Goal: Transaction & Acquisition: Purchase product/service

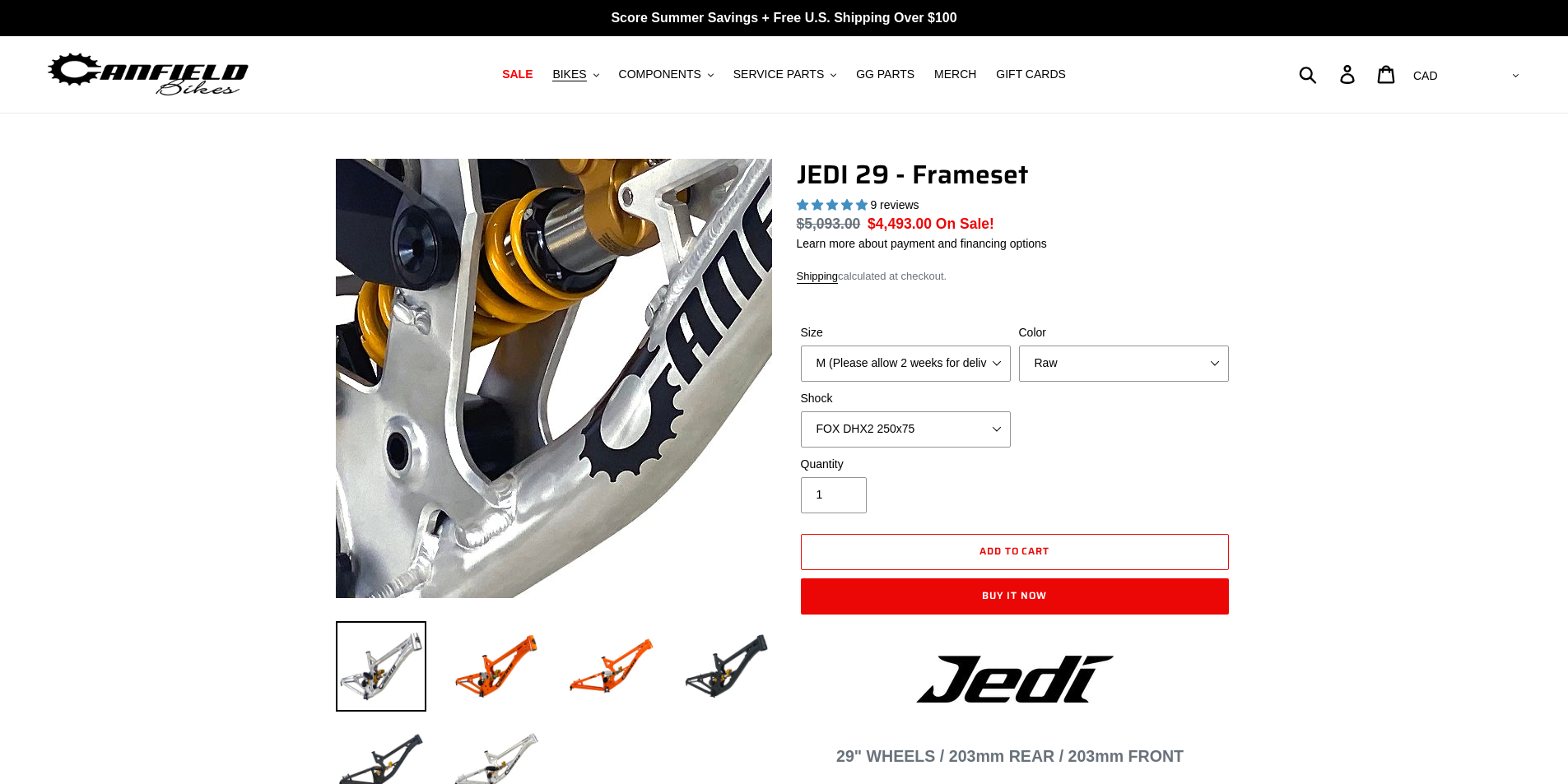
select select "highest-rating"
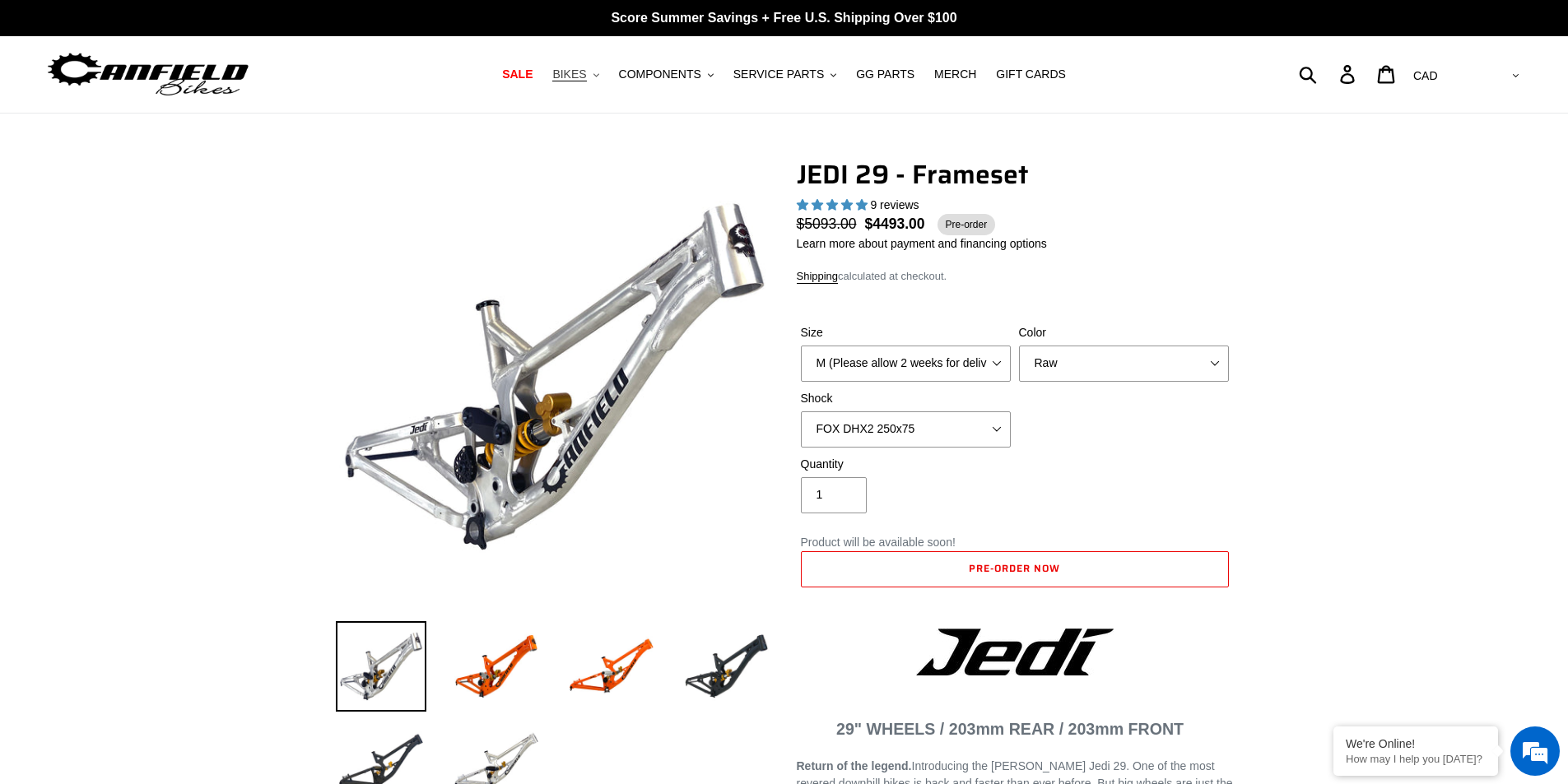
click at [586, 74] on span "BIKES" at bounding box center [568, 74] width 34 height 14
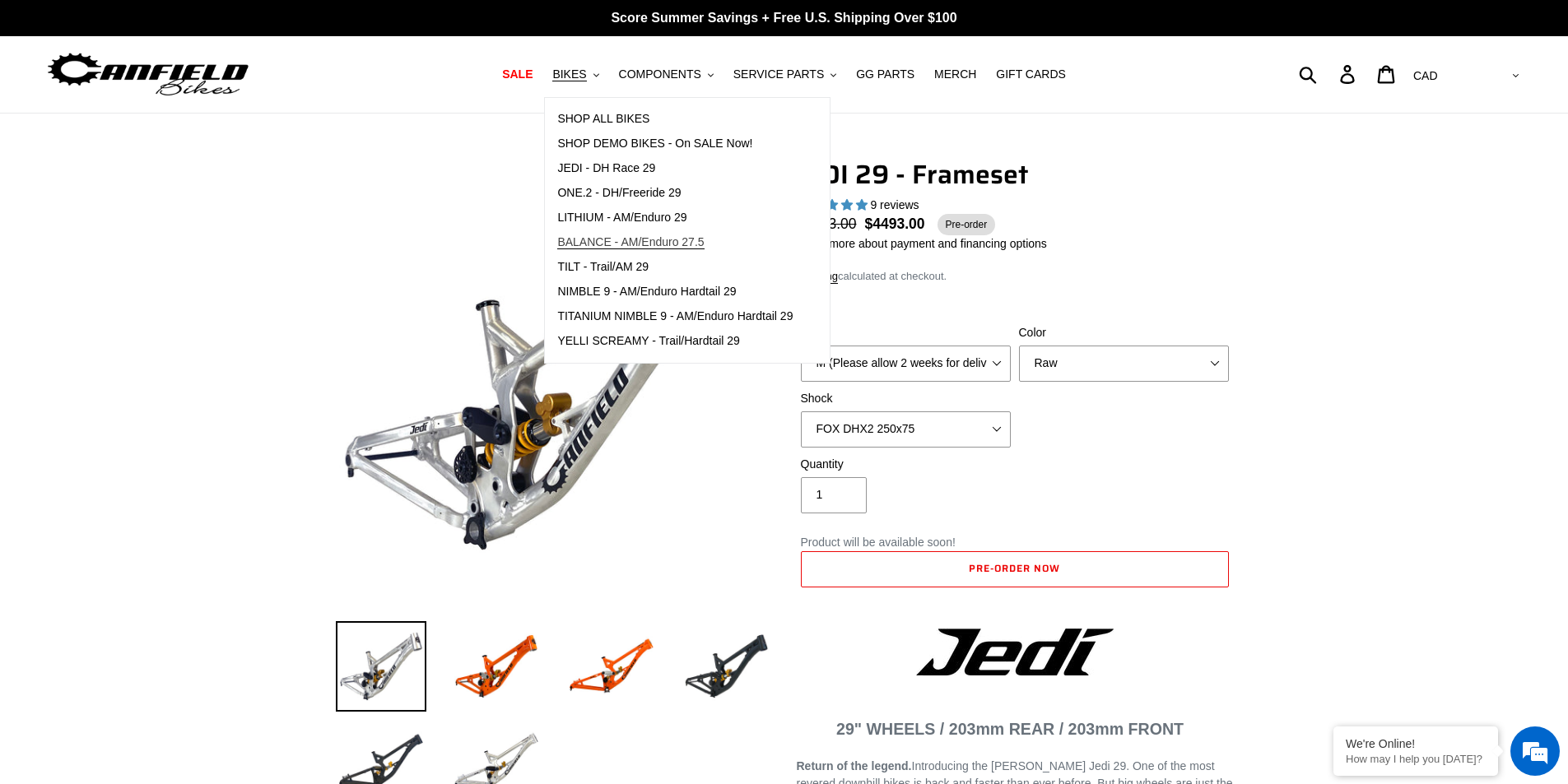
click at [704, 245] on span "BALANCE - AM/Enduro 27.5" at bounding box center [630, 242] width 147 height 14
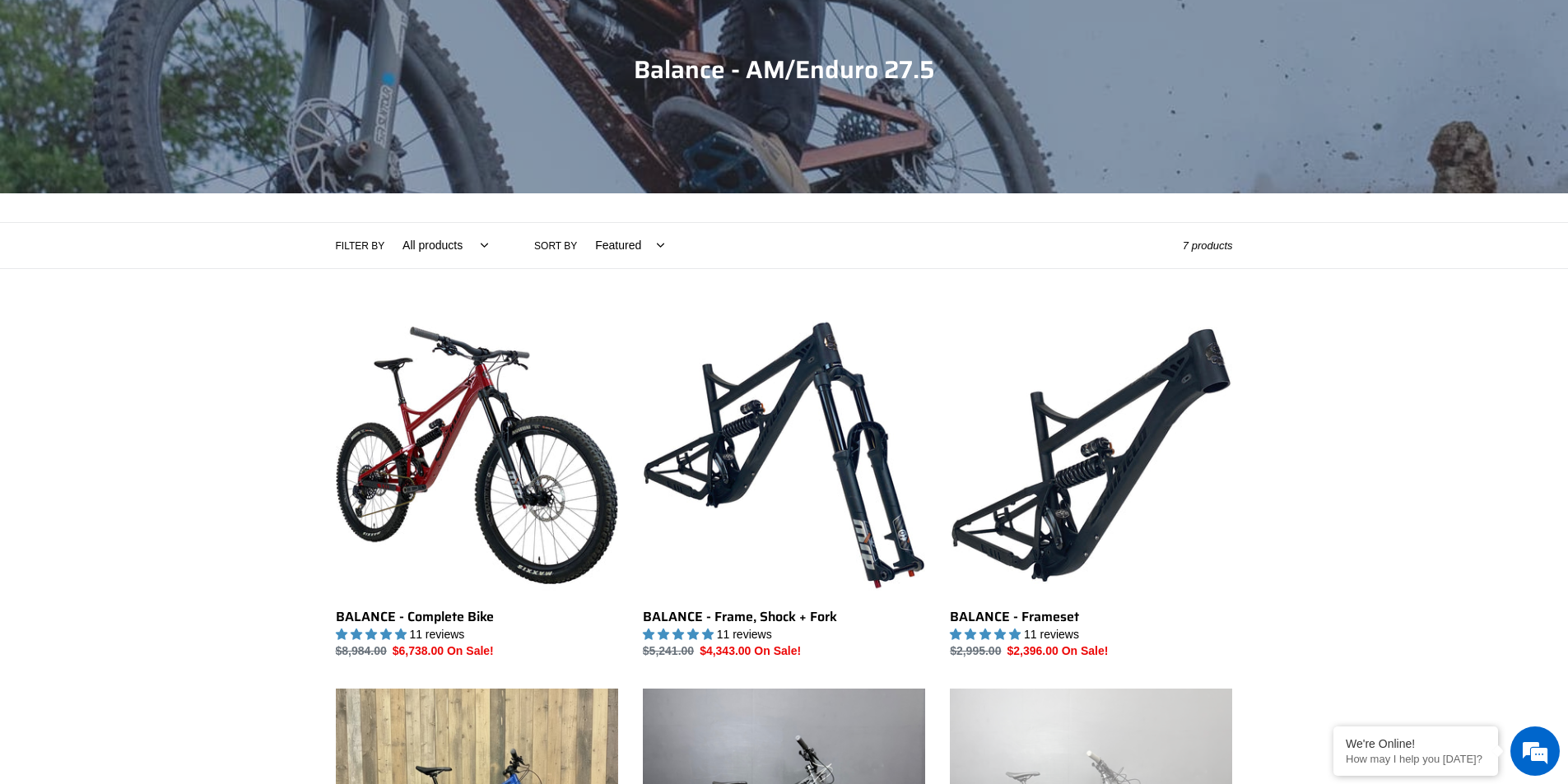
scroll to position [83, 0]
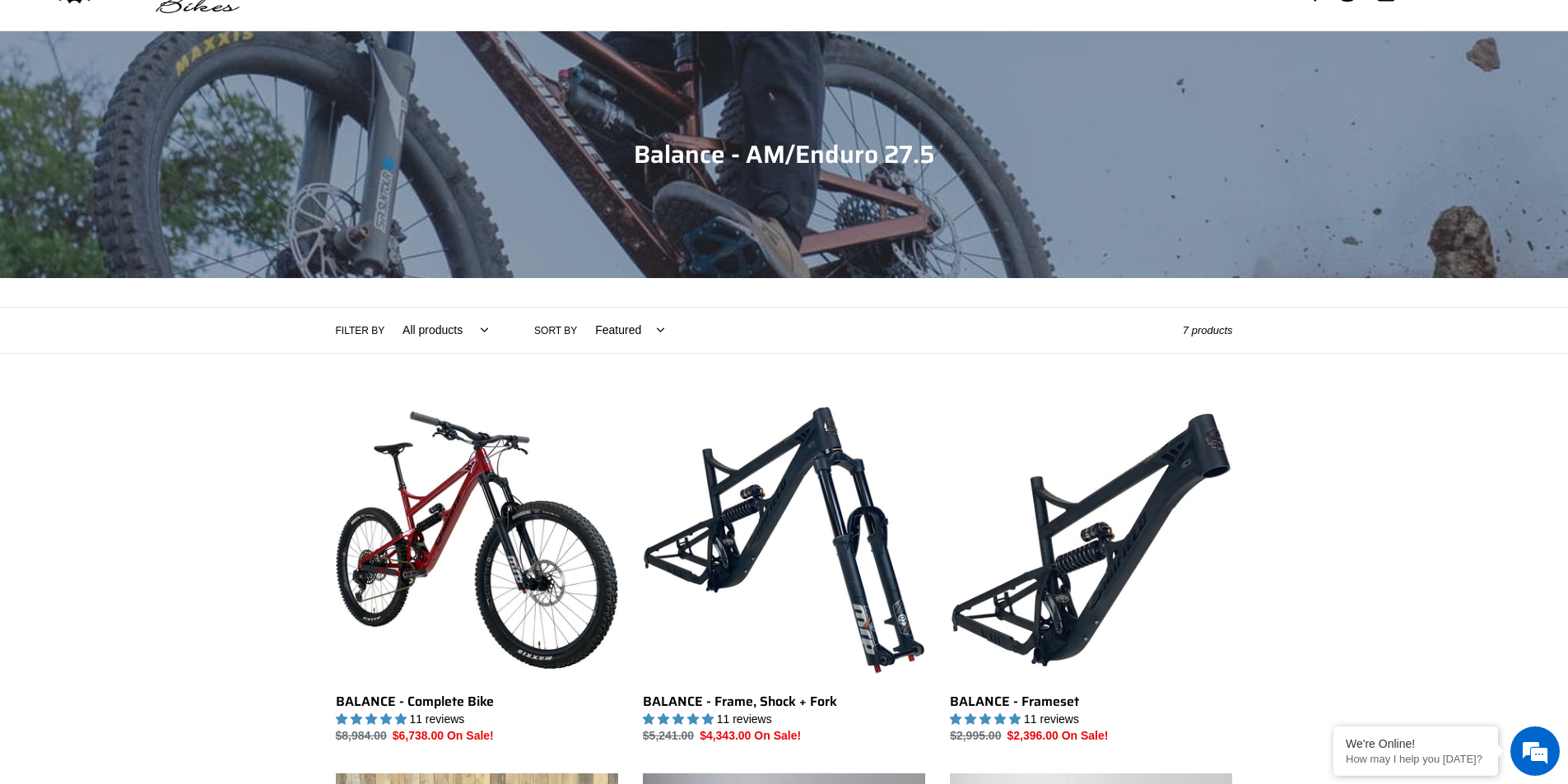
click at [437, 333] on select "All products 275 balance BFCM23 BFCM24 CBF DEMO BIKE Enduro Full Suspension" at bounding box center [441, 330] width 107 height 46
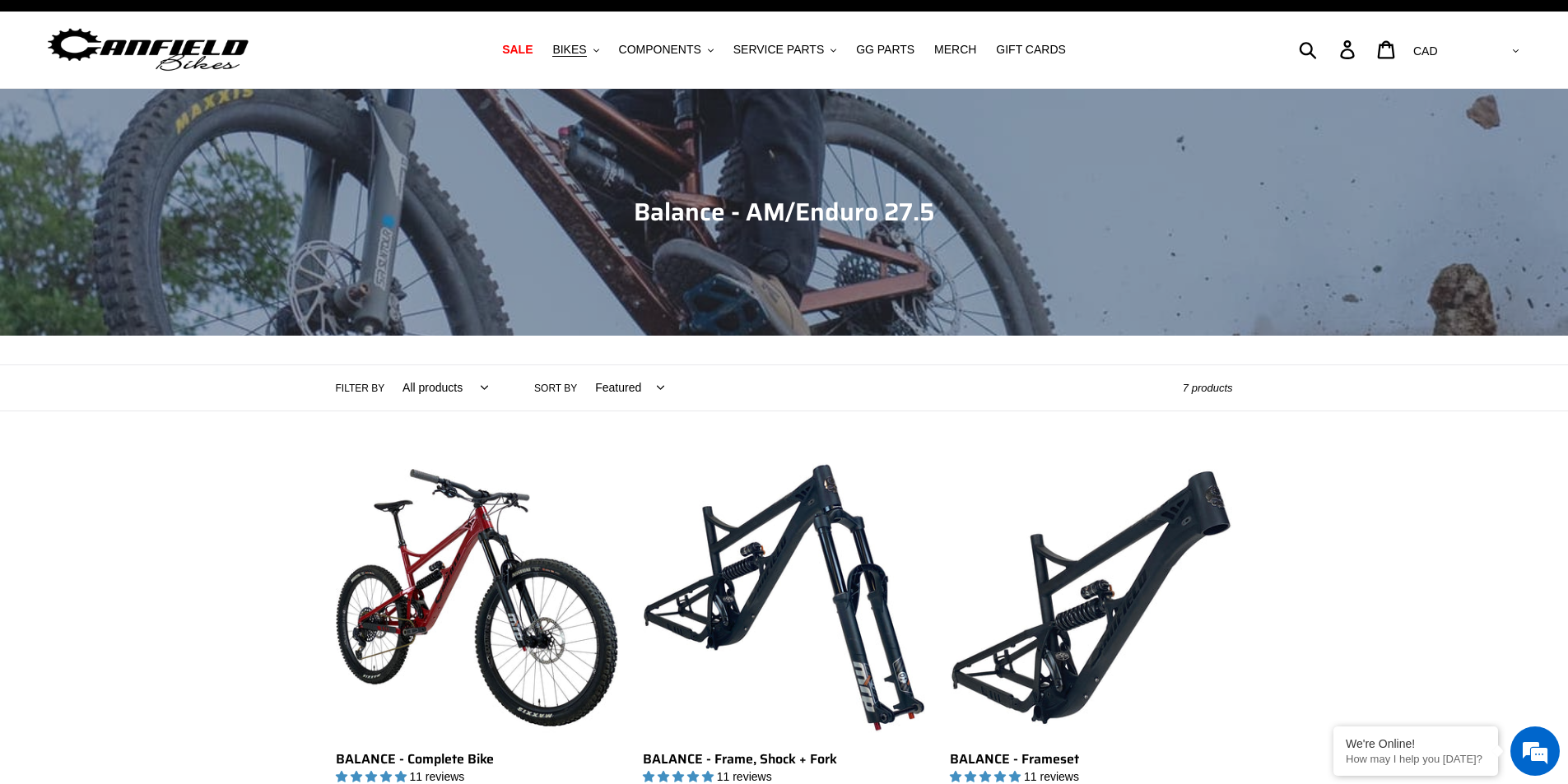
scroll to position [0, 0]
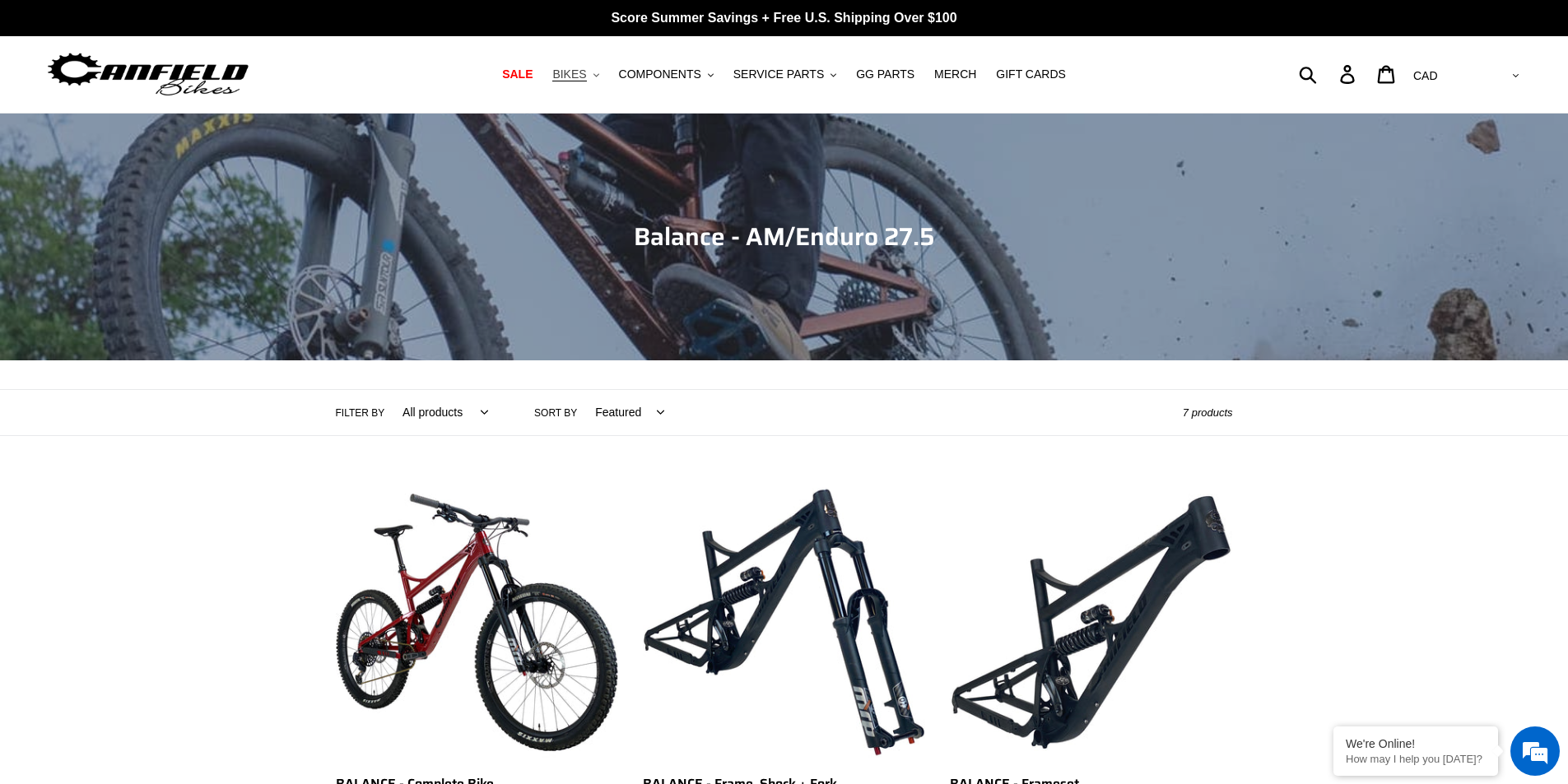
click at [586, 76] on span "BIKES" at bounding box center [568, 74] width 34 height 14
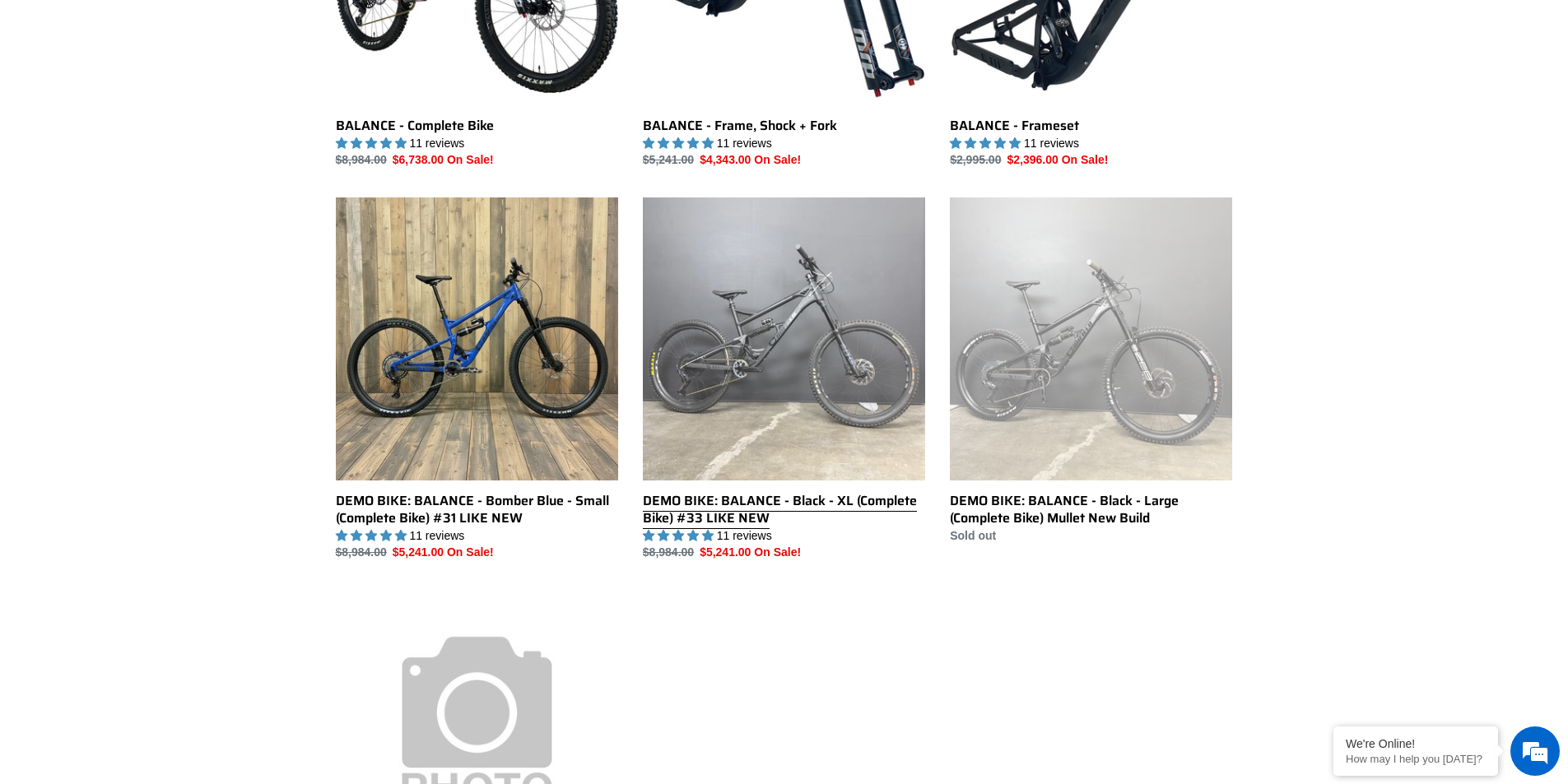
scroll to position [83, 0]
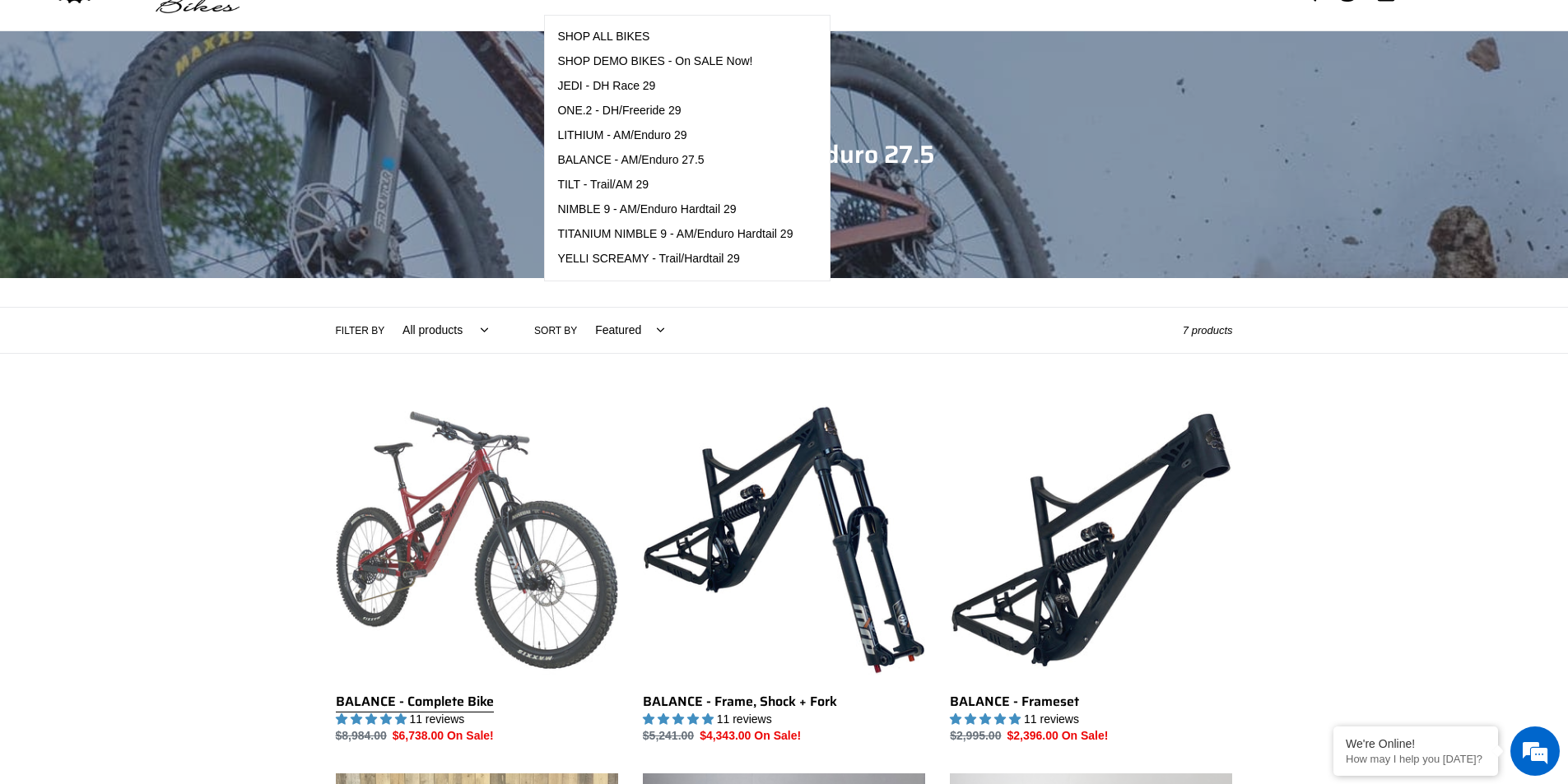
click at [511, 484] on link "BALANCE - Complete Bike" at bounding box center [477, 572] width 282 height 346
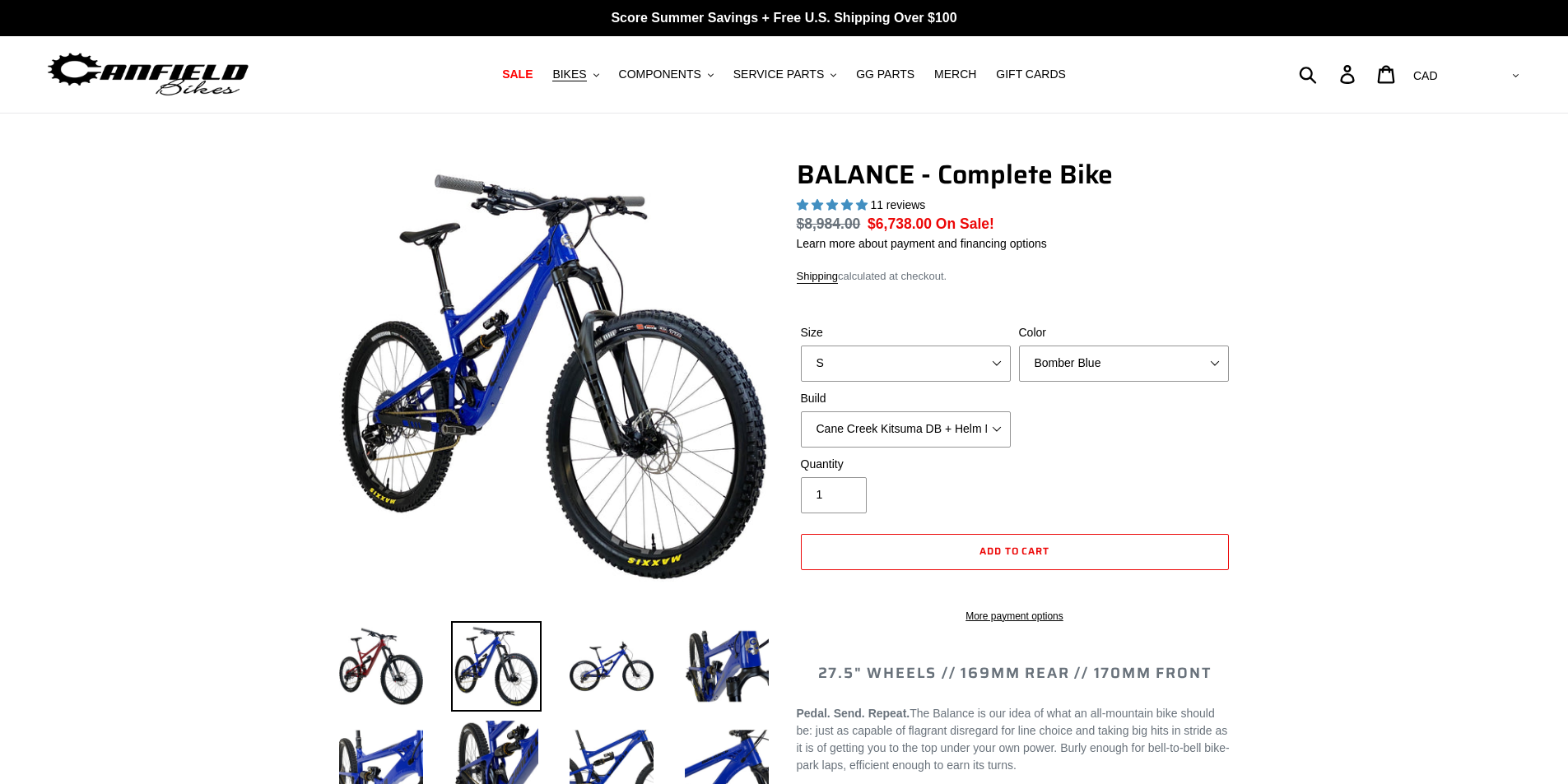
select select "highest-rating"
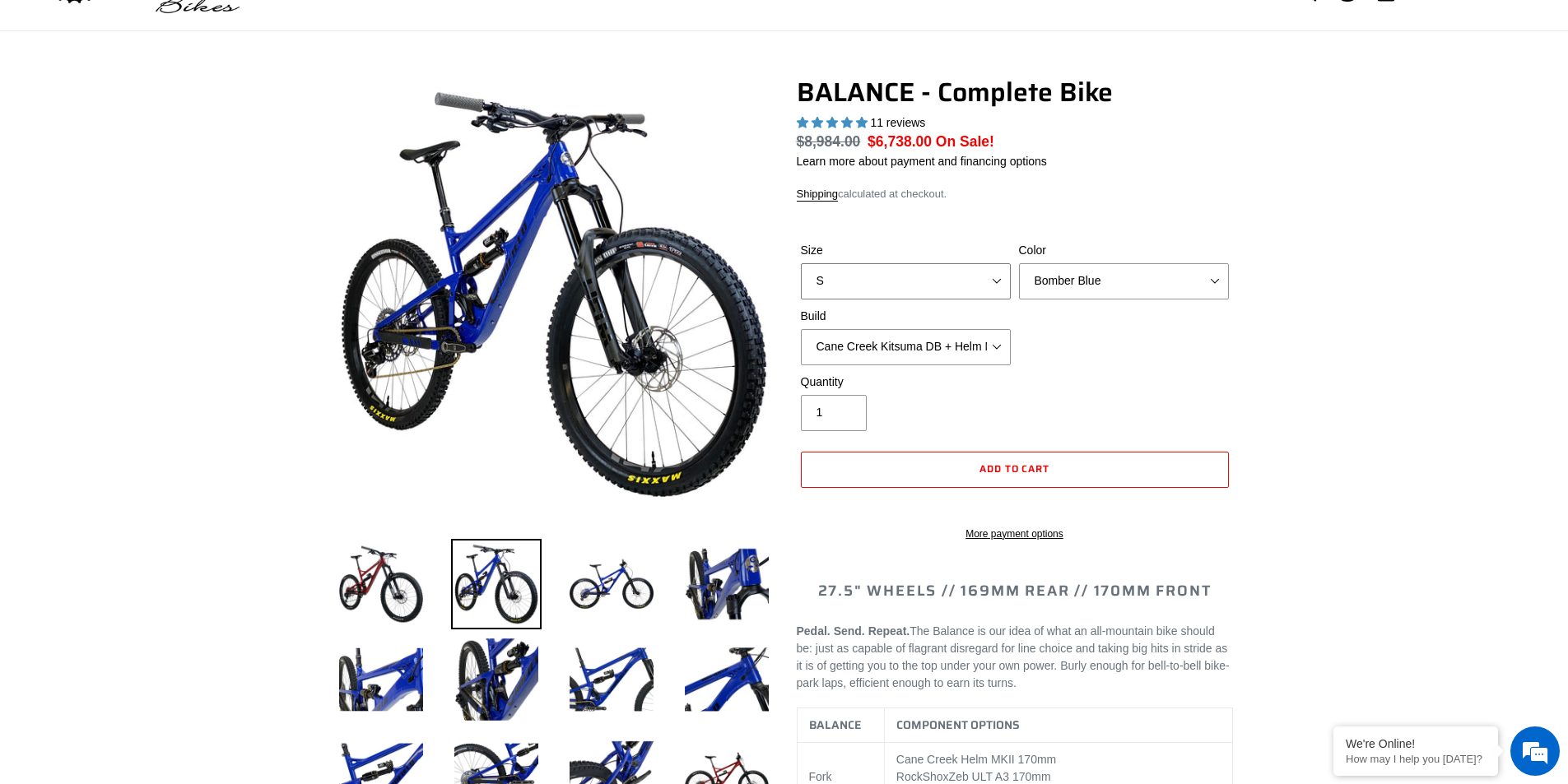
click at [930, 279] on select "S M L XL" at bounding box center [906, 281] width 210 height 36
drag, startPoint x: 1165, startPoint y: 370, endPoint x: 1030, endPoint y: 370, distance: 135.0
click at [1164, 370] on div "Size S M L XL Color Bomber Blue Goat's Blood Stealth Black Build Cane Creek Kit…" at bounding box center [1015, 307] width 436 height 131
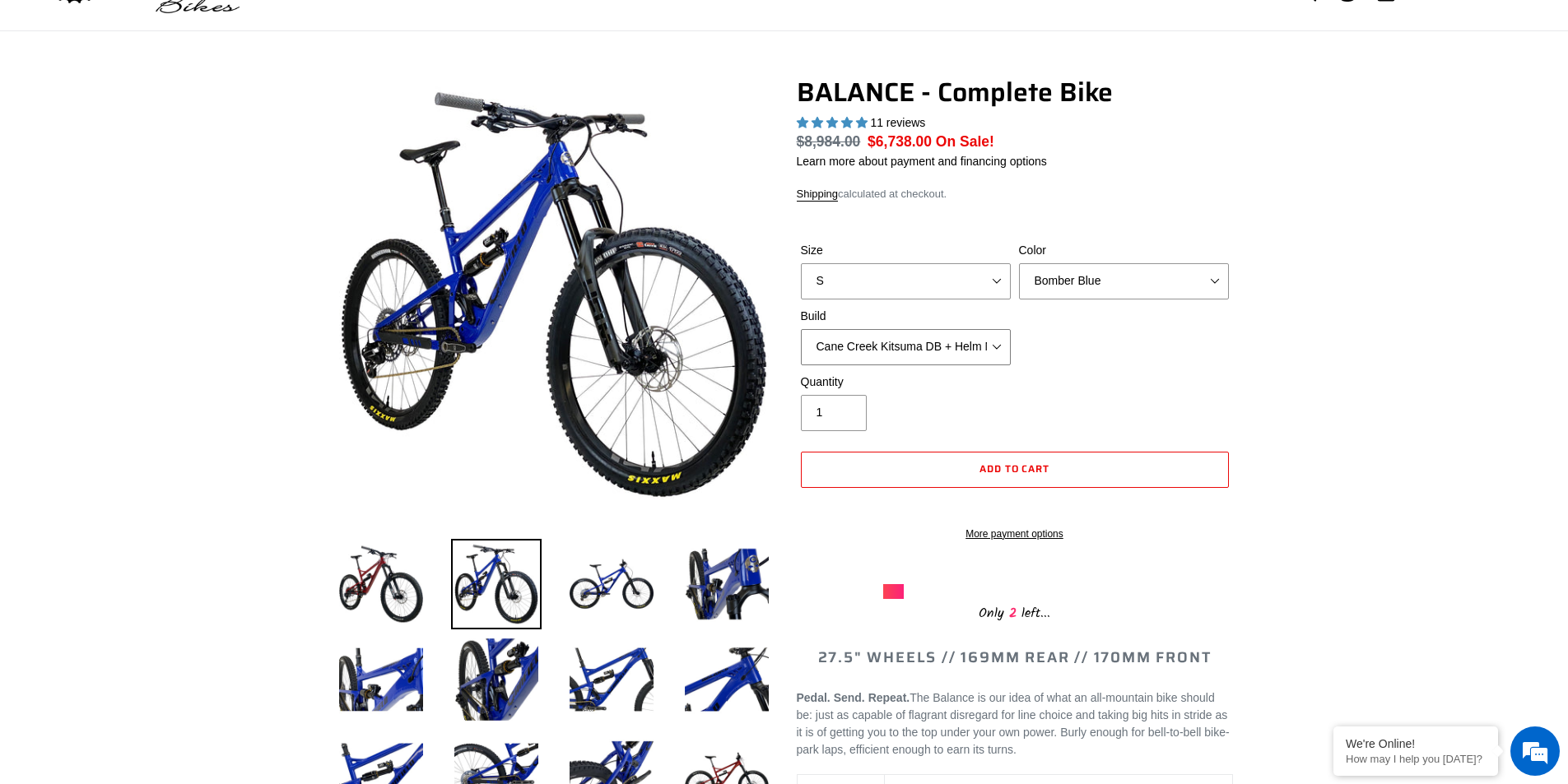
drag, startPoint x: 975, startPoint y: 350, endPoint x: 1003, endPoint y: 350, distance: 28.0
click at [975, 350] on select "Cane Creek Kitsuma DB + Helm MKII + SRAM GX Cane Creek Kitsuma DB + Helm MKII +…" at bounding box center [906, 346] width 210 height 36
drag, startPoint x: 1143, startPoint y: 380, endPoint x: 1065, endPoint y: 405, distance: 81.9
click at [1143, 380] on div "Quantity 1" at bounding box center [1015, 407] width 436 height 66
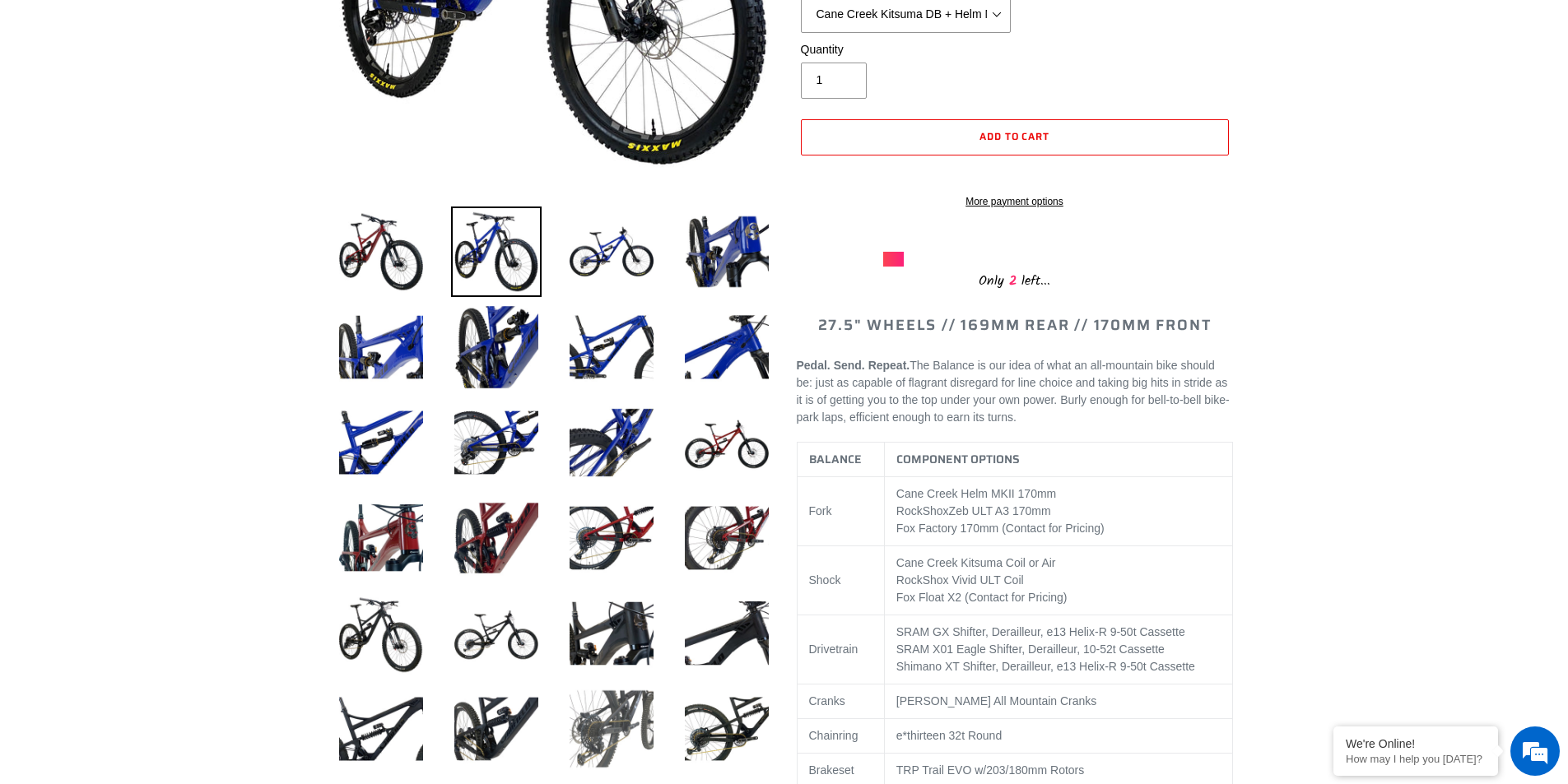
scroll to position [576, 0]
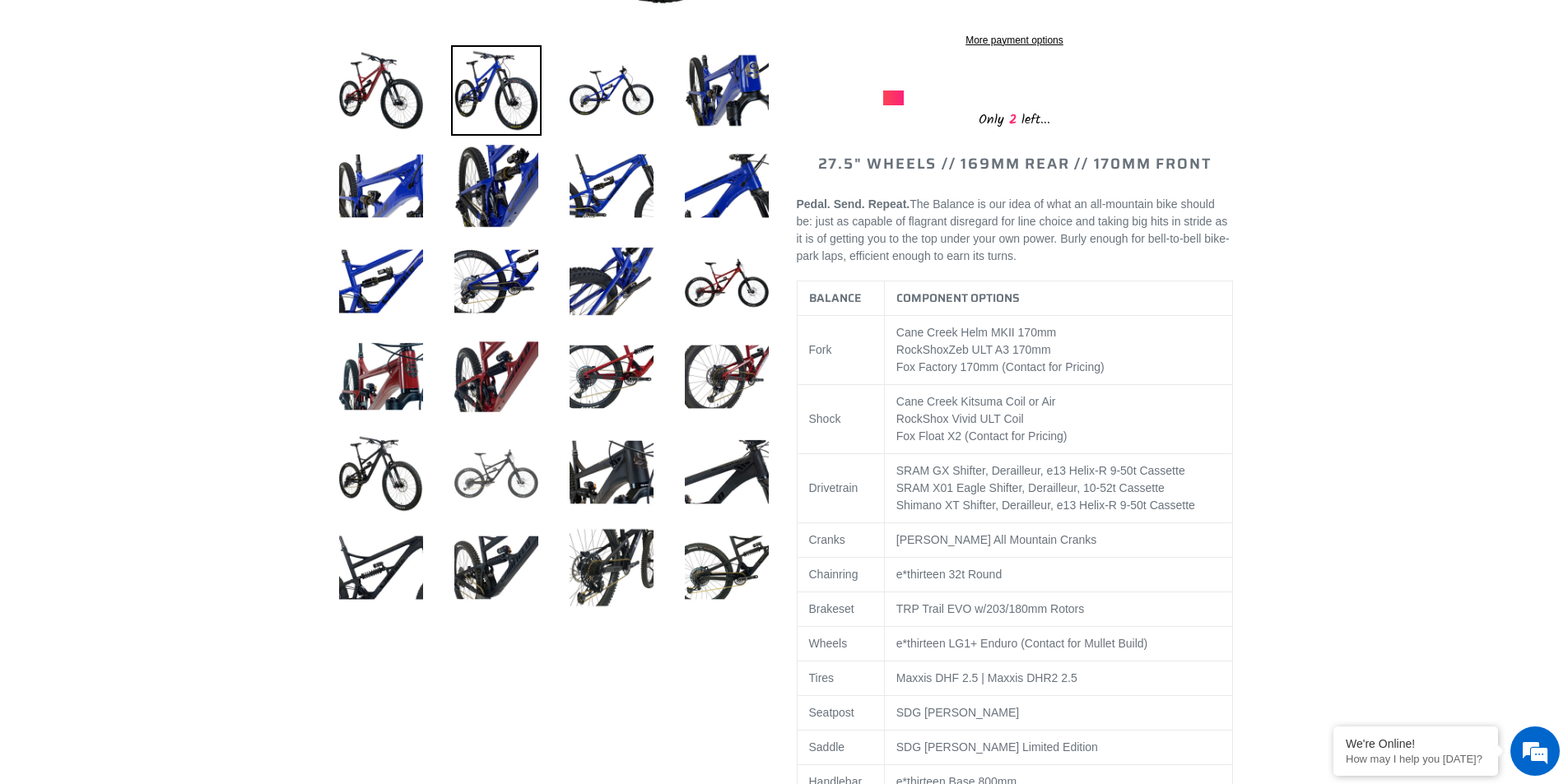
click at [493, 470] on img at bounding box center [495, 472] width 91 height 90
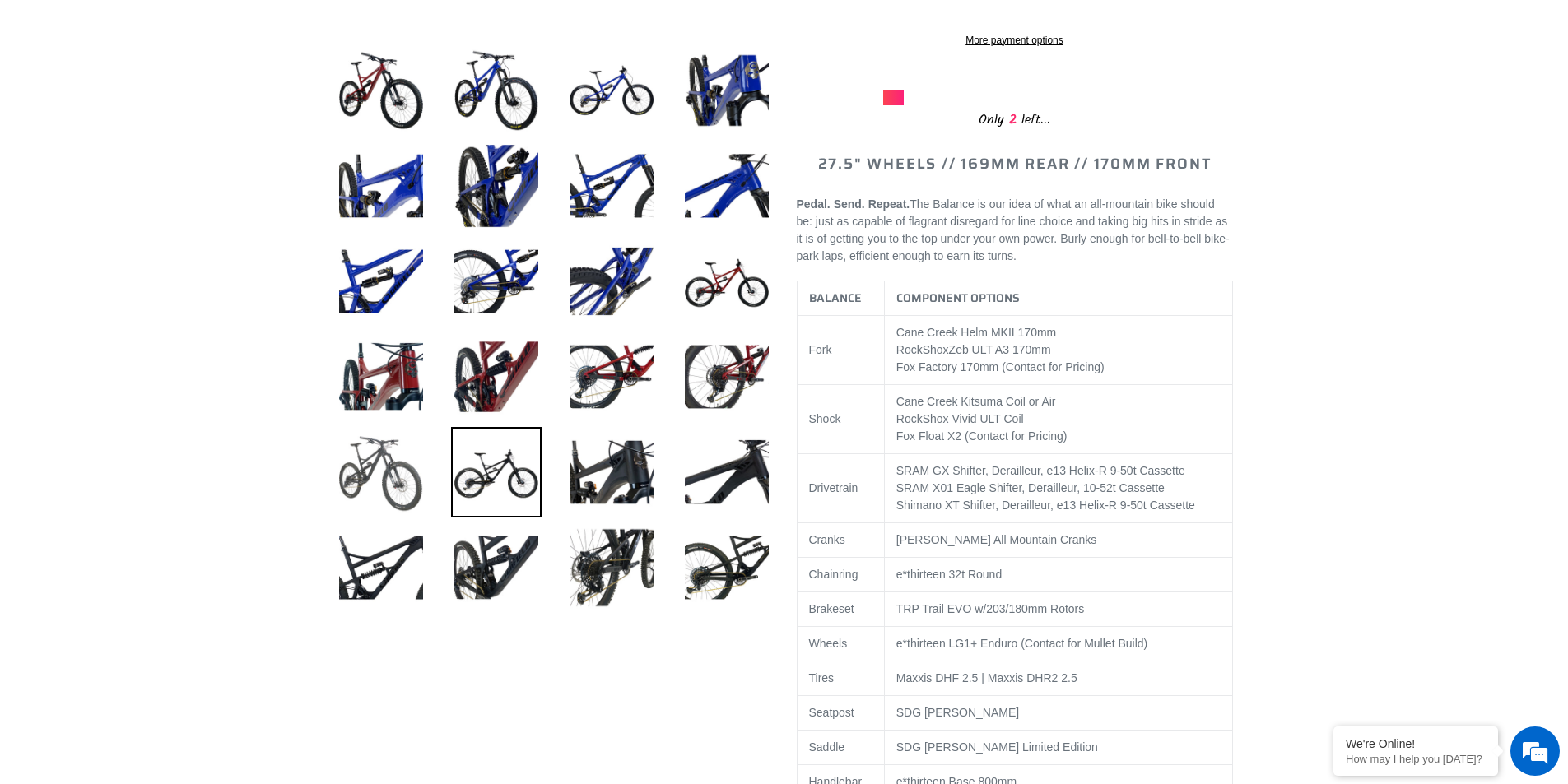
click at [376, 464] on img at bounding box center [381, 472] width 91 height 90
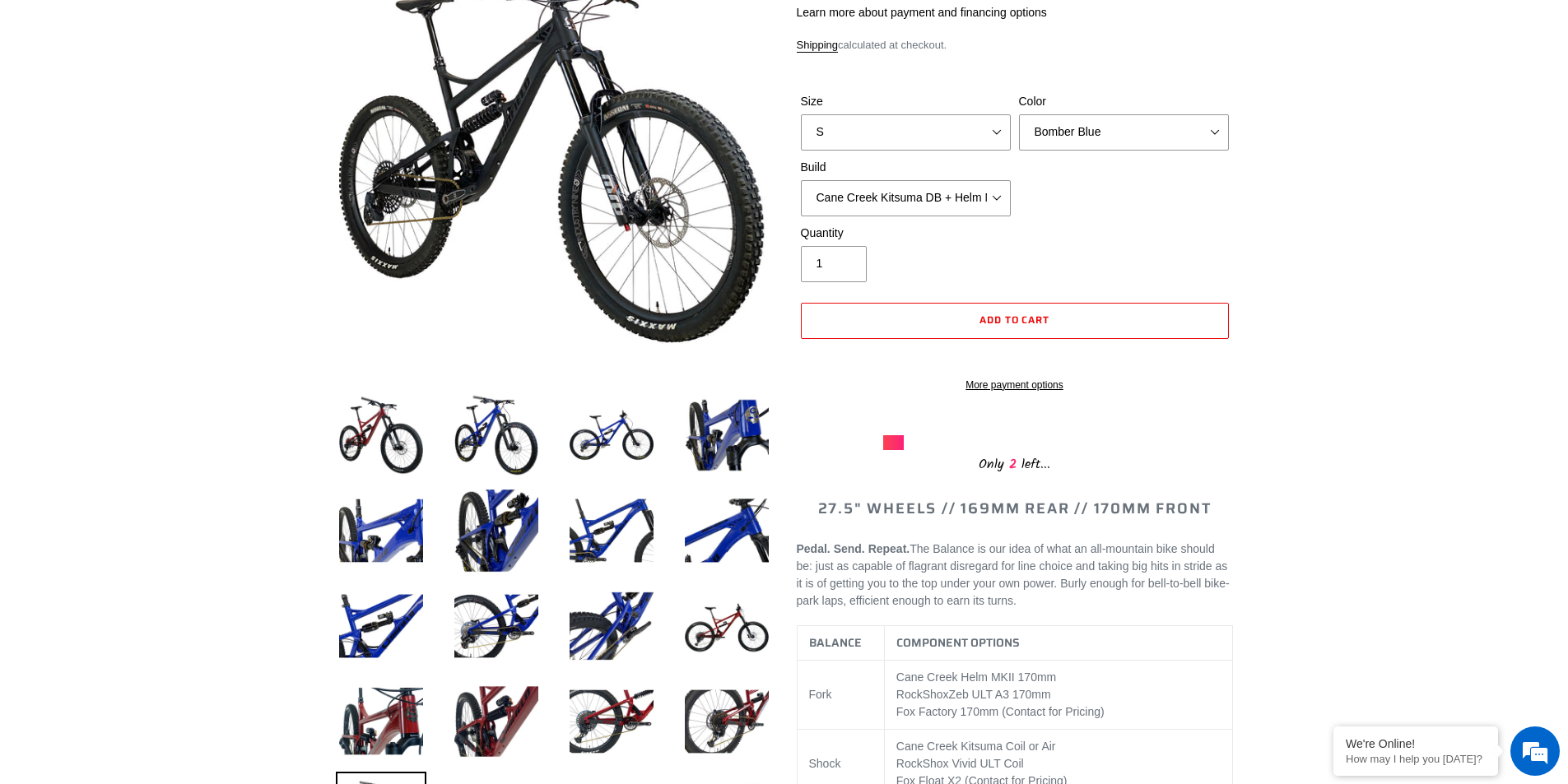
scroll to position [83, 0]
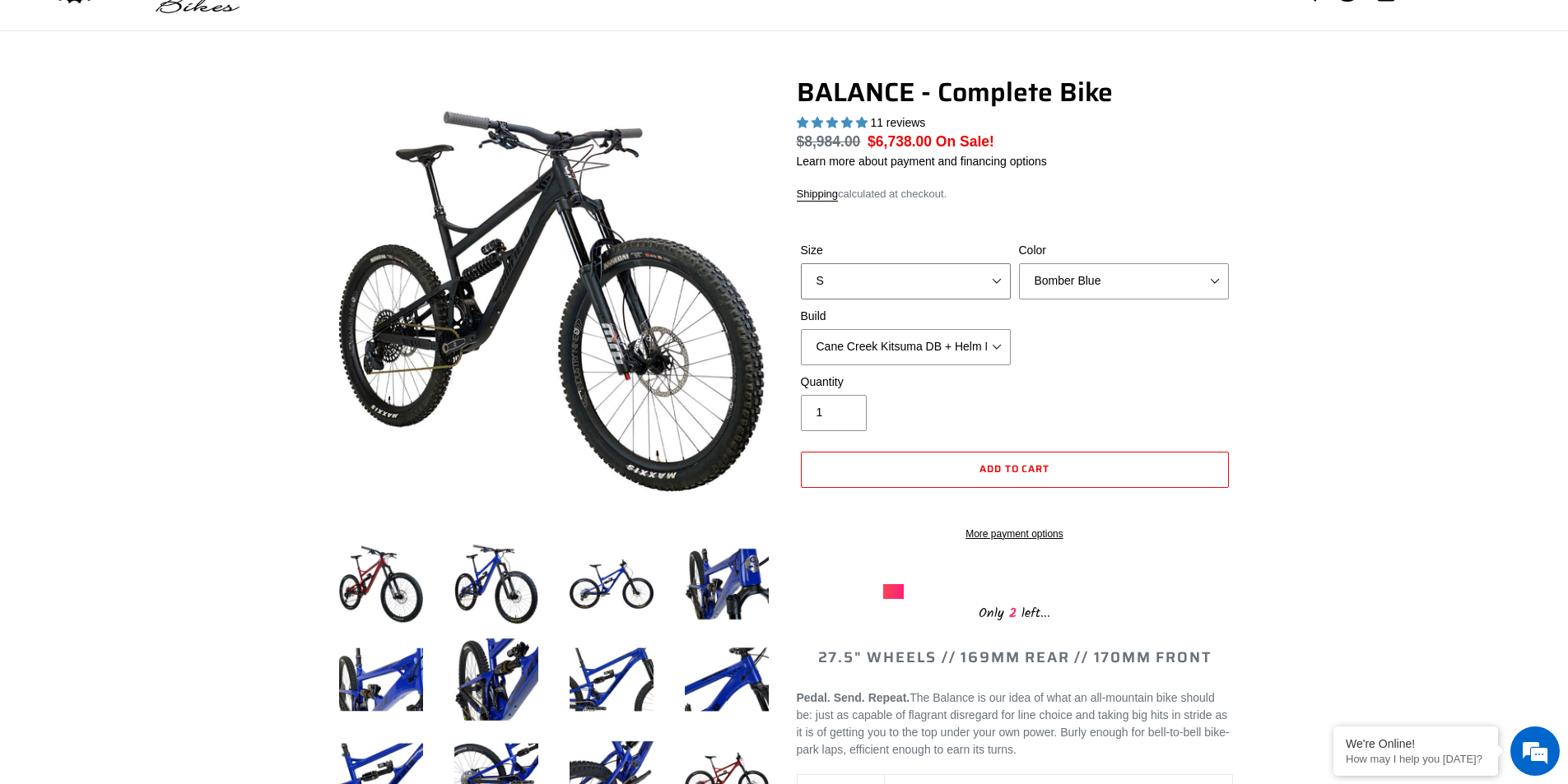
click at [920, 287] on select "S M L XL" at bounding box center [906, 281] width 210 height 36
select select "L"
click at [801, 264] on select "S M L XL" at bounding box center [906, 281] width 210 height 36
click at [1096, 290] on select "Bomber Blue Goat's Blood Stealth Black" at bounding box center [1124, 281] width 210 height 36
click at [1019, 264] on select "Bomber Blue Goat's Blood Stealth Black" at bounding box center [1124, 281] width 210 height 36
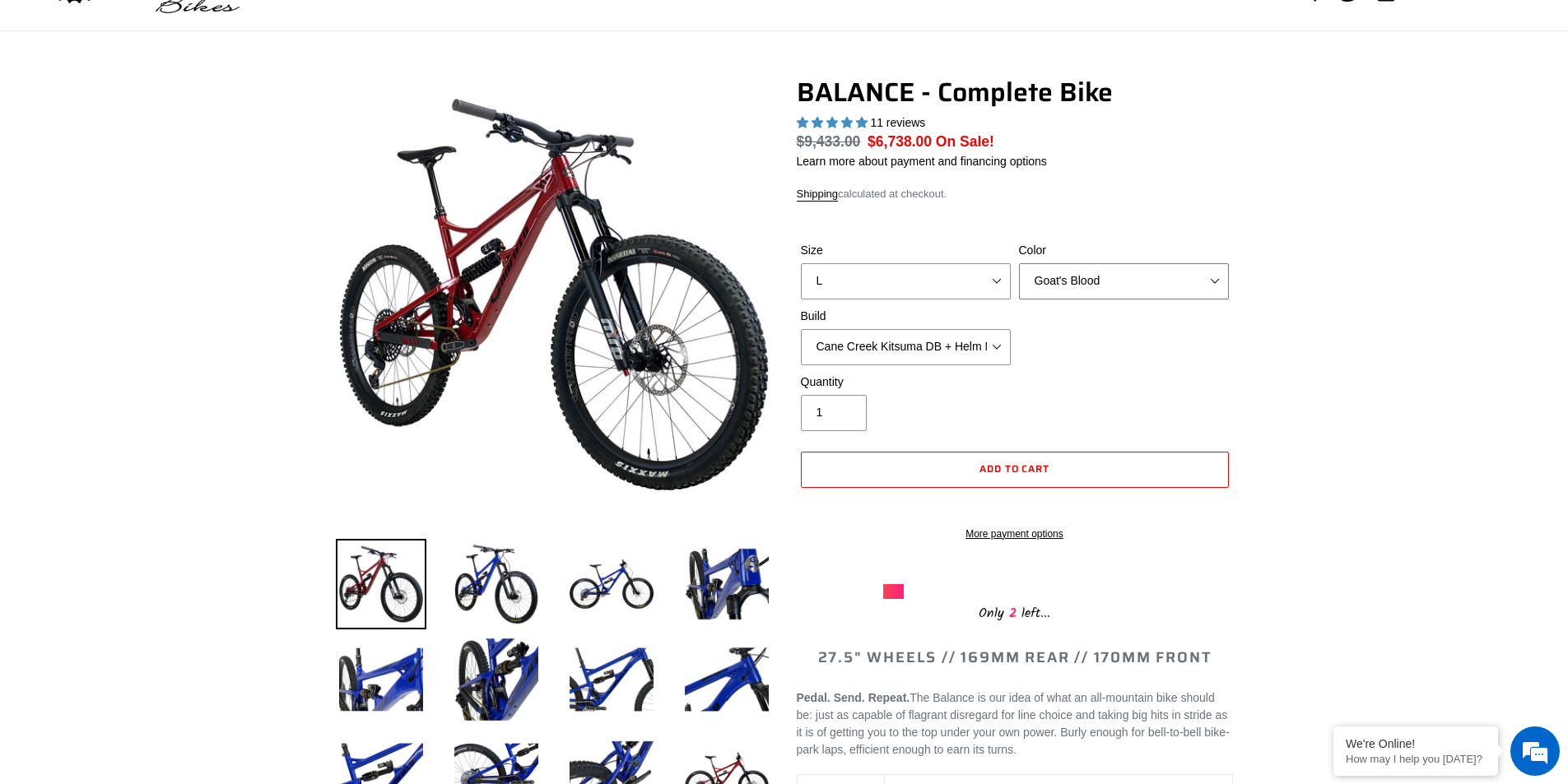
click at [1154, 280] on select "Bomber Blue Goat's Blood Stealth Black" at bounding box center [1124, 281] width 210 height 36
click at [1019, 264] on select "Bomber Blue Goat's Blood Stealth Black" at bounding box center [1124, 281] width 210 height 36
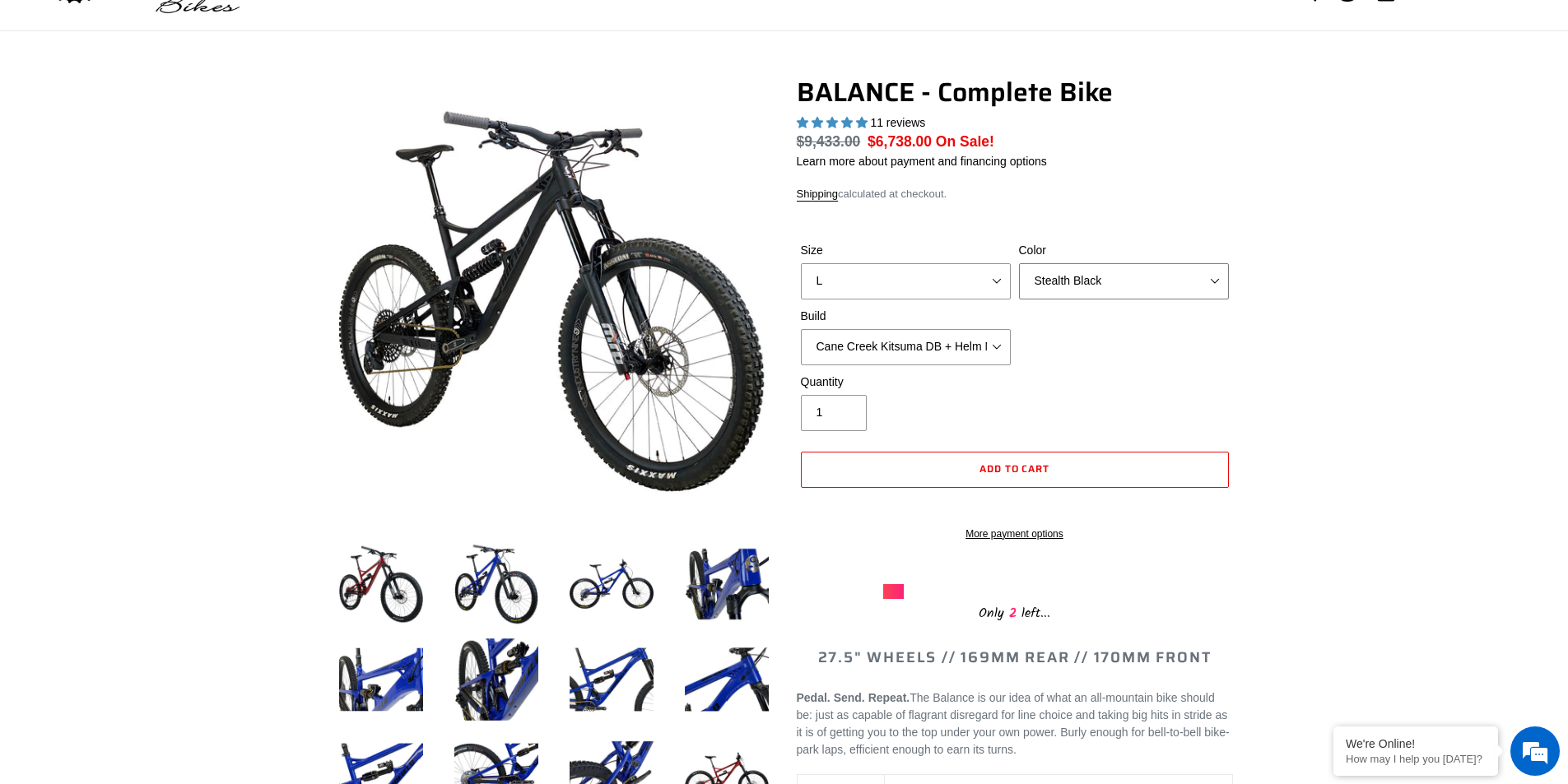
click at [1065, 281] on select "Bomber Blue Goat's Blood Stealth Black" at bounding box center [1124, 281] width 210 height 36
click at [1019, 264] on select "Bomber Blue Goat's Blood Stealth Black" at bounding box center [1124, 281] width 210 height 36
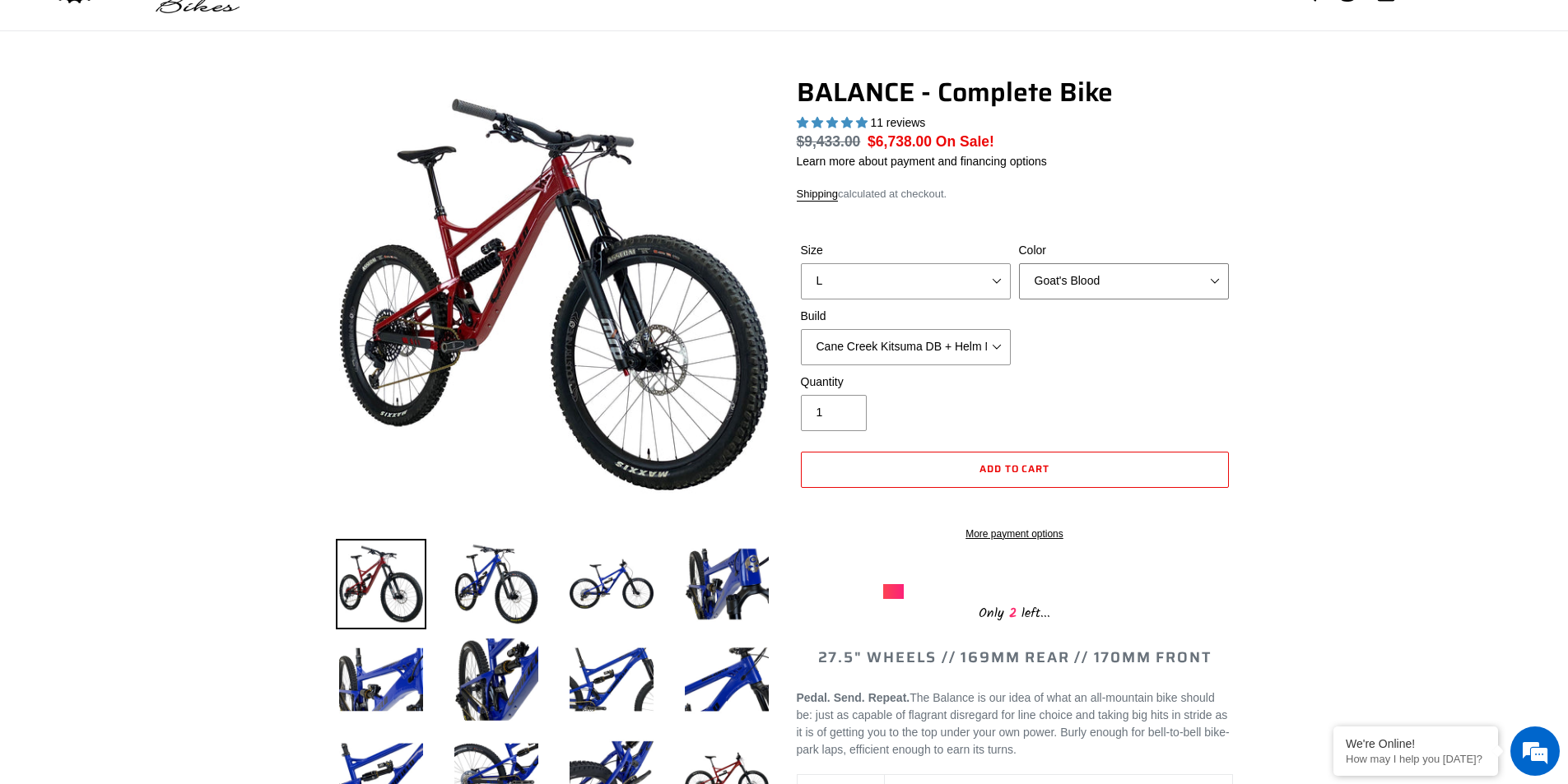
click at [1108, 283] on select "Bomber Blue Goat's Blood Stealth Black" at bounding box center [1124, 281] width 210 height 36
select select "Stealth Black"
click at [1019, 264] on select "Bomber Blue Goat's Blood Stealth Black" at bounding box center [1124, 281] width 210 height 36
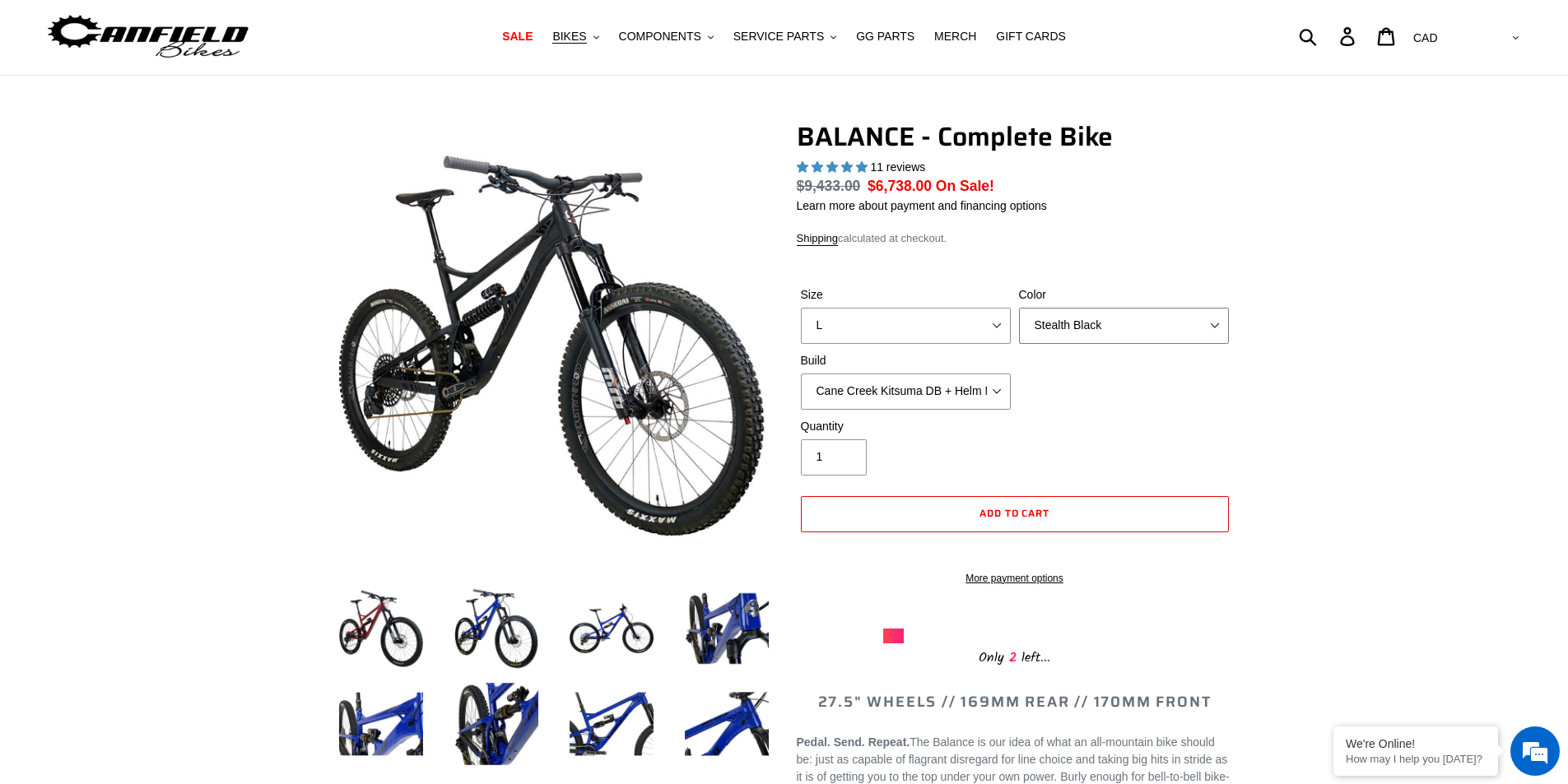
scroll to position [0, 0]
